Goal: Transaction & Acquisition: Purchase product/service

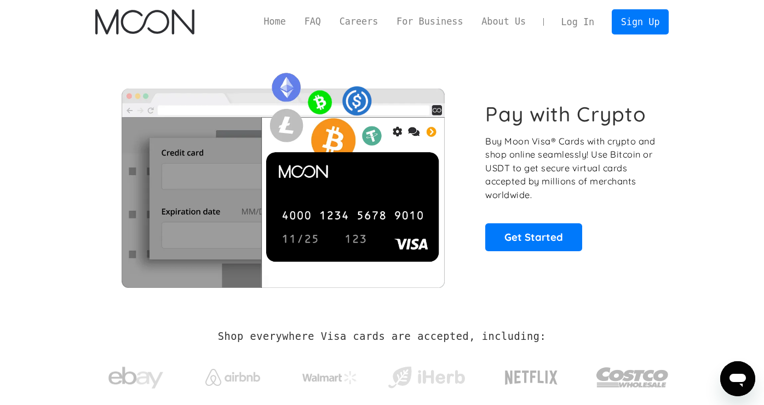
click at [578, 20] on link "Log In" at bounding box center [577, 22] width 51 height 24
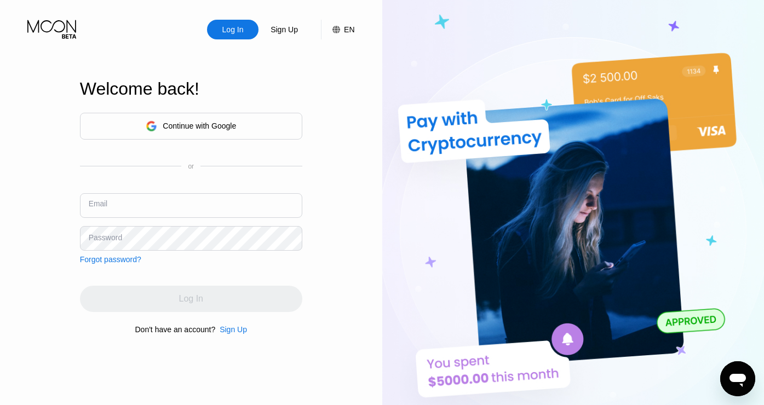
click at [160, 211] on input "text" at bounding box center [191, 205] width 222 height 25
paste input "[EMAIL_ADDRESS][DOMAIN_NAME]"
type input "[EMAIL_ADDRESS][DOMAIN_NAME]"
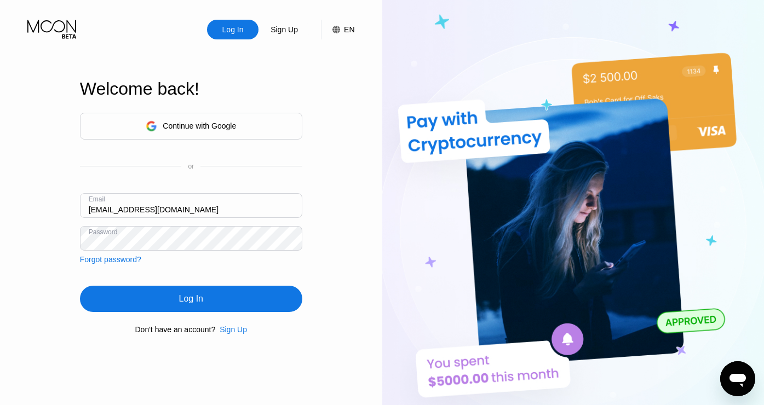
click at [219, 306] on div "Log In" at bounding box center [191, 299] width 222 height 26
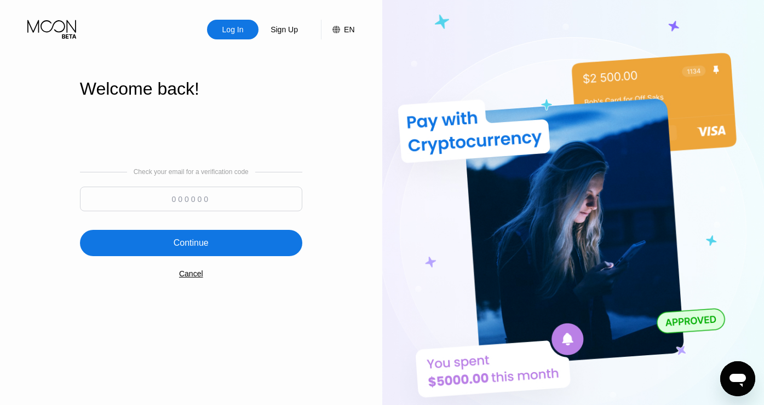
click at [249, 199] on input at bounding box center [191, 199] width 222 height 25
paste input "263283"
type input "263283"
click at [242, 235] on div "Continue" at bounding box center [191, 243] width 222 height 26
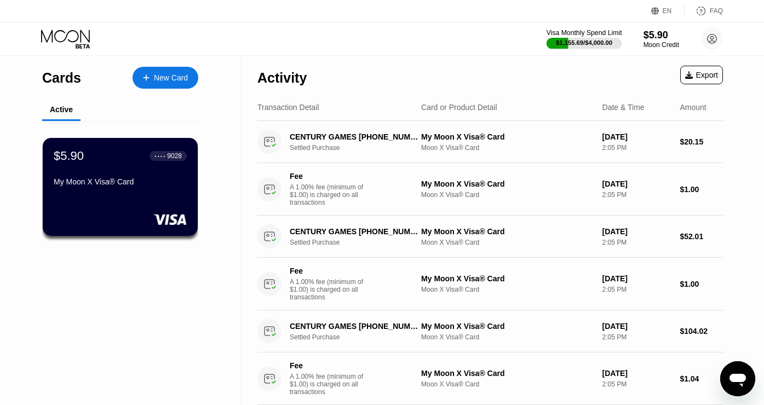
click at [595, 29] on div "Visa Monthly Spend Limit" at bounding box center [585, 33] width 76 height 8
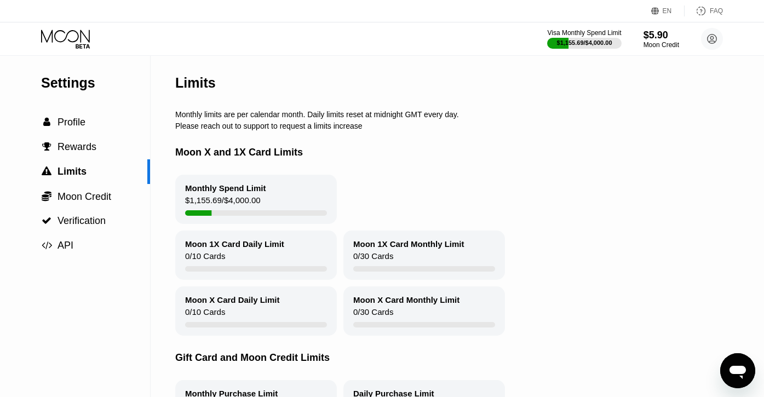
click at [68, 33] on icon at bounding box center [66, 39] width 51 height 19
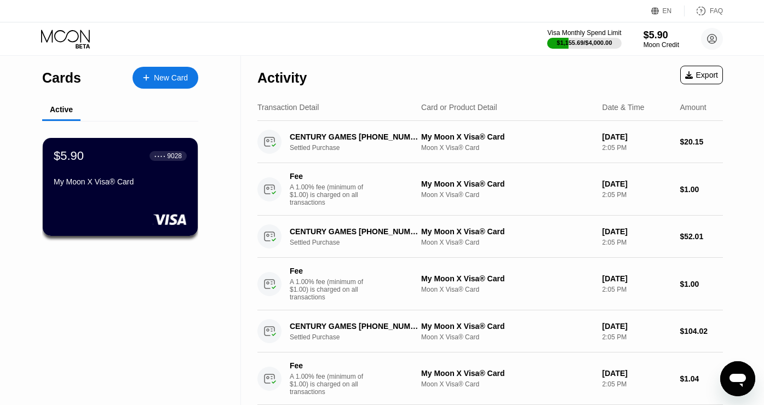
click at [174, 84] on div "New Card" at bounding box center [166, 78] width 66 height 22
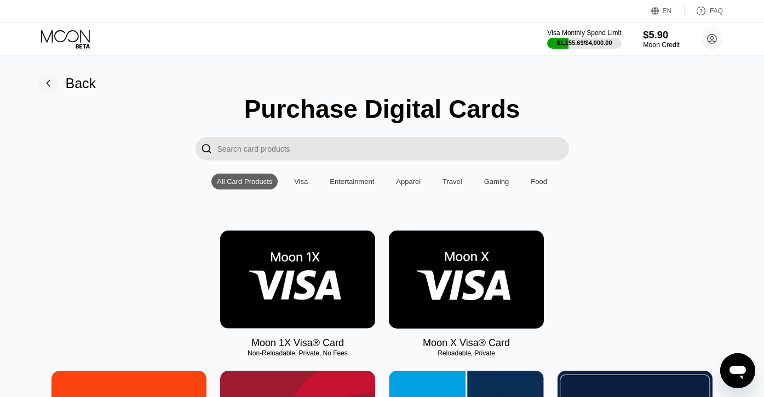
click at [674, 37] on div "$5.90" at bounding box center [661, 35] width 37 height 12
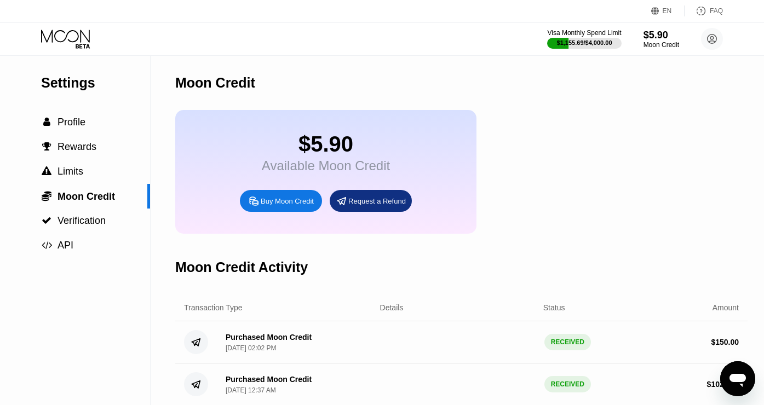
click at [236, 200] on div "$5.90 Available Moon Credit Buy Moon Credit Request a Refund" at bounding box center [325, 172] width 301 height 124
click at [257, 202] on icon at bounding box center [254, 201] width 8 height 8
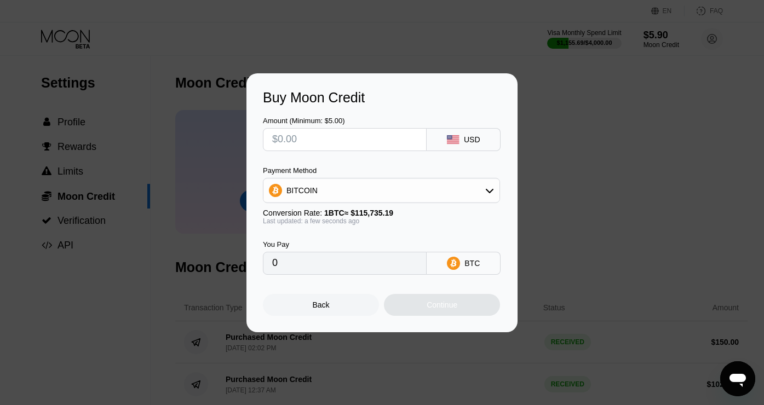
click at [354, 194] on div "BITCOIN" at bounding box center [381, 191] width 236 height 22
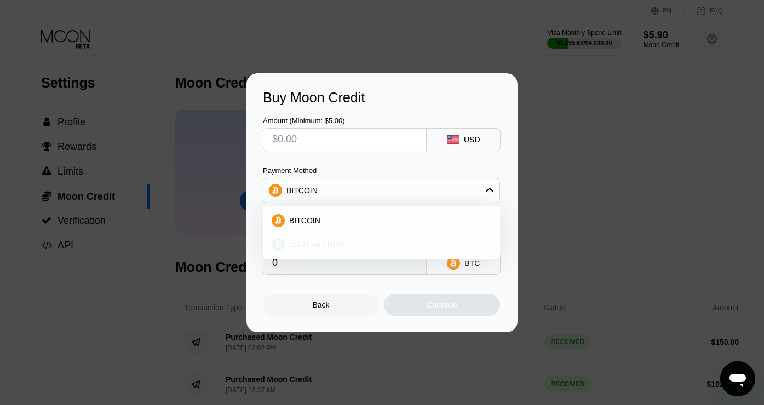
click at [338, 249] on div "USDT on TRON" at bounding box center [381, 245] width 231 height 22
type input "0.00"
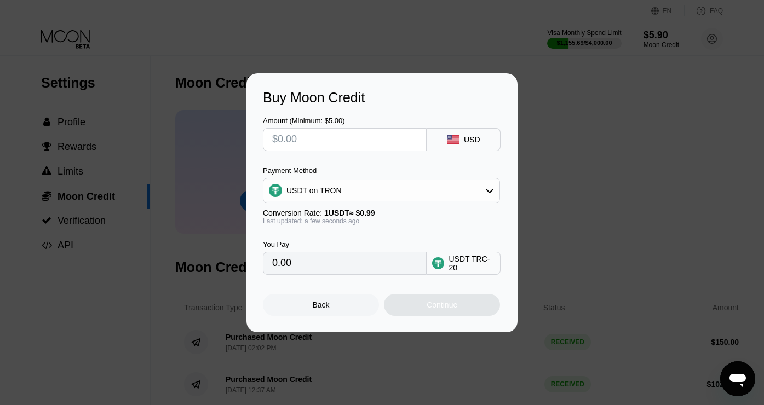
click at [342, 144] on input "text" at bounding box center [344, 140] width 145 height 22
click at [335, 144] on input "text" at bounding box center [344, 140] width 145 height 22
type input "$60"
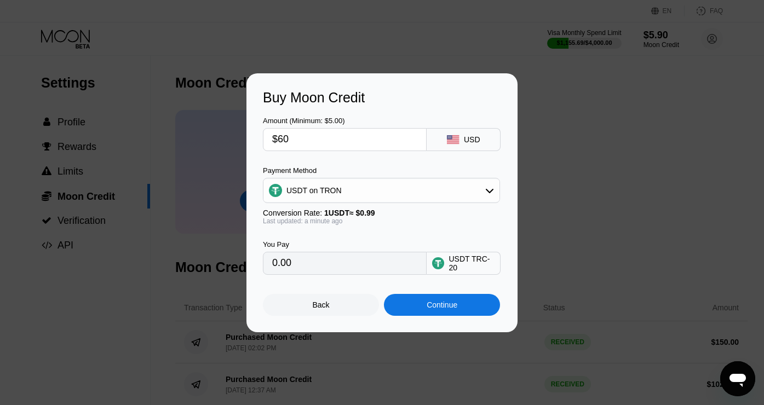
type input "60.61"
type input "$600"
type input "606.06"
type input "$600"
click at [343, 263] on input "606.06" at bounding box center [344, 263] width 145 height 22
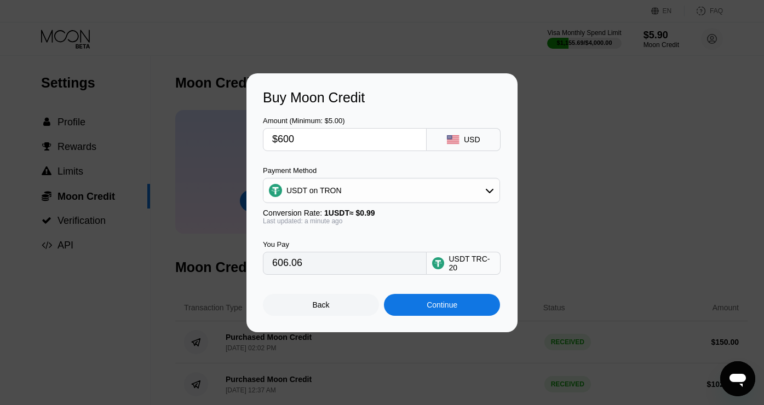
click at [343, 263] on input "606.06" at bounding box center [344, 263] width 145 height 22
click at [446, 306] on div "Continue" at bounding box center [442, 305] width 31 height 9
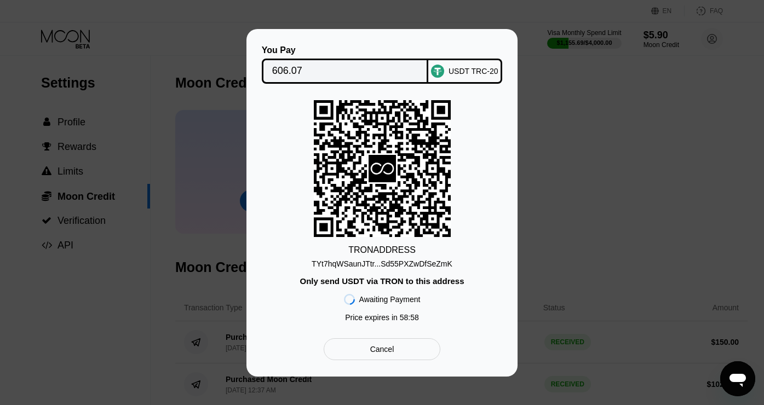
click at [415, 268] on div "TYt7hqWSaunJTtr...Sd55PXZwDfSeZmK" at bounding box center [382, 264] width 141 height 9
